Goal: Transaction & Acquisition: Book appointment/travel/reservation

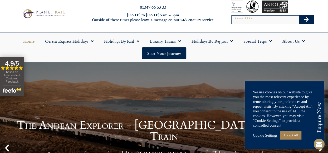
scroll to position [9, 0]
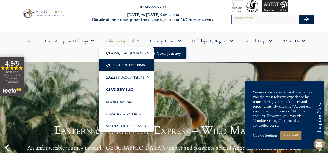
click at [131, 65] on link "Cities & Sightseeing" at bounding box center [126, 65] width 55 height 12
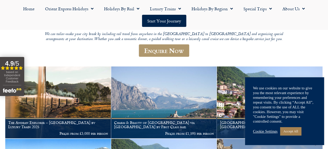
scroll to position [101, 0]
click at [269, 131] on link "Cookie Settings" at bounding box center [265, 131] width 25 height 5
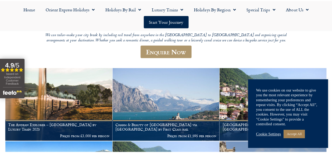
scroll to position [101, 0]
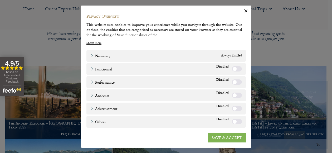
click at [228, 135] on link "SAVE & ACCEPT" at bounding box center [227, 137] width 38 height 9
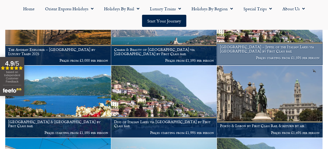
scroll to position [175, 0]
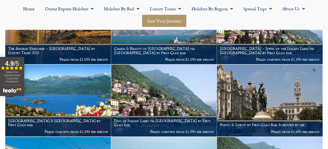
click at [171, 19] on link "Start your Journey" at bounding box center [164, 21] width 44 height 12
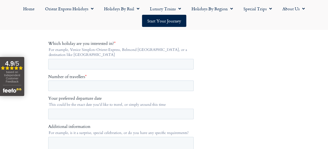
scroll to position [109, 0]
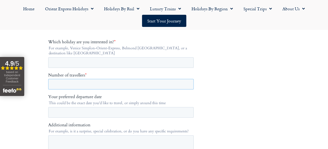
click at [96, 84] on input "Number of travellers *" at bounding box center [121, 84] width 146 height 11
type input "*"
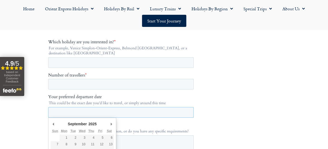
click at [92, 113] on input "Your preferred departure date" at bounding box center [121, 112] width 146 height 11
type div "2025-11-01"
type input "**********"
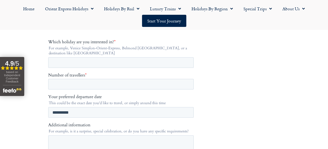
scroll to position [102, 0]
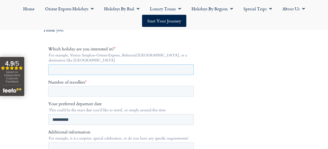
click at [124, 69] on input "Which holiday are you interested in? *" at bounding box center [121, 69] width 146 height 11
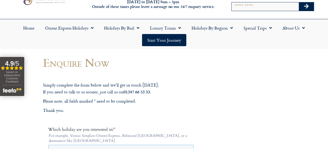
scroll to position [0, 0]
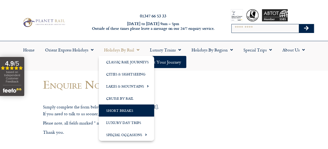
type input "*****"
click at [130, 109] on link "Short Breaks" at bounding box center [126, 110] width 55 height 12
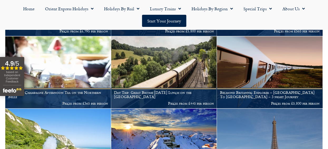
scroll to position [270, 0]
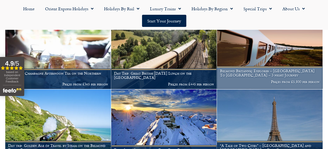
click at [255, 74] on h1 "Belmond Britannic Explorer – London To Wales – 3 night Journey" at bounding box center [270, 73] width 100 height 8
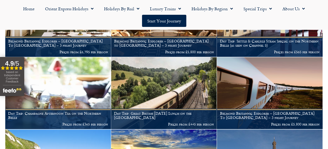
scroll to position [230, 0]
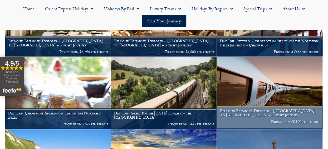
click at [238, 112] on h1 "Belmond Britannic Explorer – London To Wales – 3 night Journey" at bounding box center [270, 113] width 100 height 8
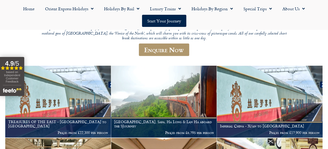
scroll to position [77, 0]
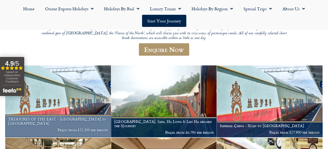
click at [68, 117] on h1 "TREASURES OF THE EAST - Ho Chi Minh City to Shanghai" at bounding box center [58, 121] width 100 height 8
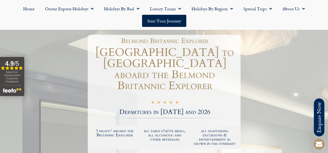
scroll to position [41, 0]
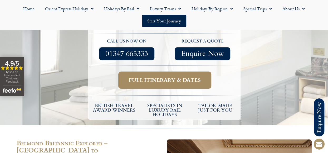
scroll to position [194, 0]
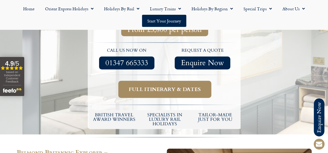
click at [188, 86] on span "Full itinerary & dates" at bounding box center [165, 89] width 72 height 7
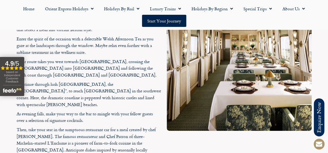
scroll to position [897, 0]
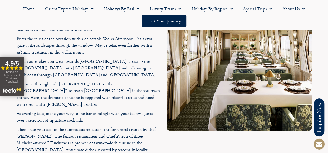
drag, startPoint x: 110, startPoint y: 129, endPoint x: 206, endPoint y: 118, distance: 97.1
click at [206, 118] on div at bounding box center [239, 85] width 150 height 205
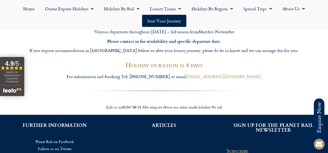
scroll to position [1911, 0]
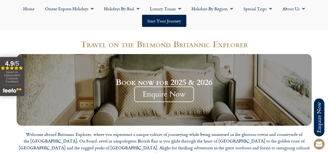
scroll to position [662, 0]
